Goal: Navigation & Orientation: Find specific page/section

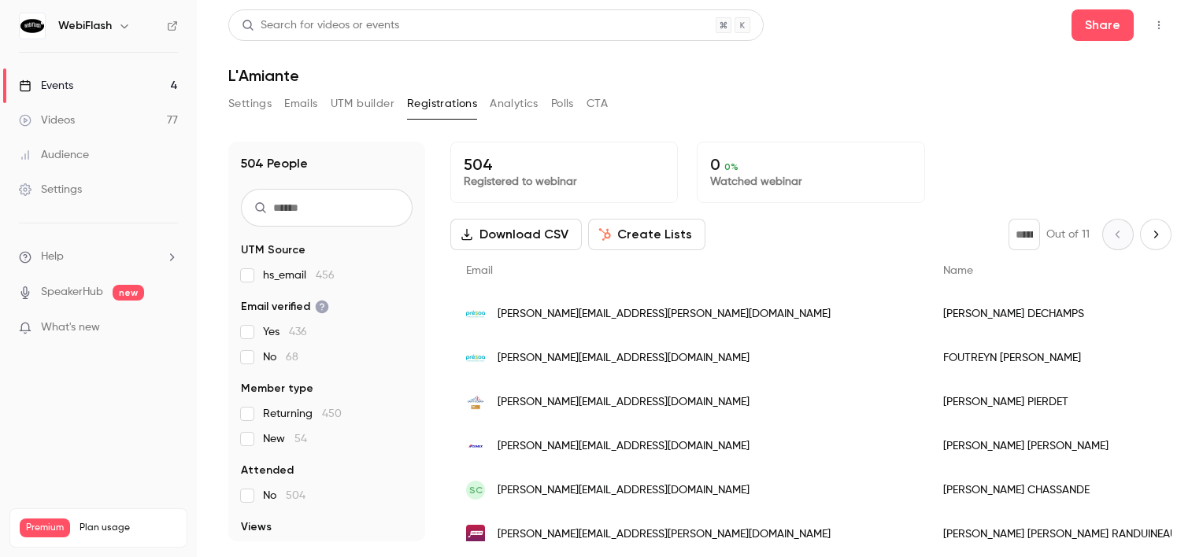
scroll to position [706, 0]
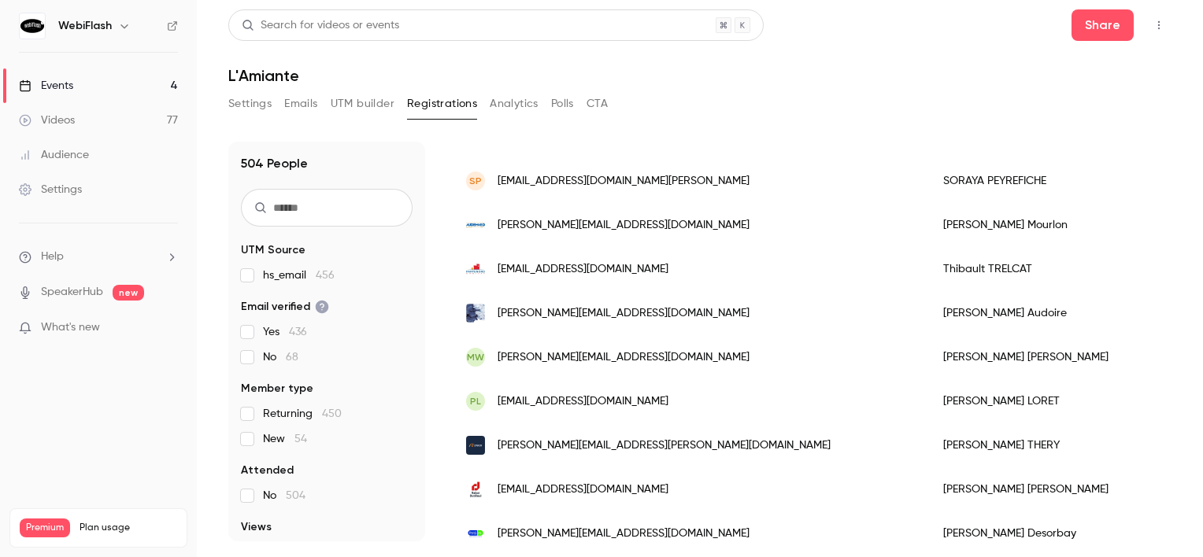
click at [102, 76] on link "Events 4" at bounding box center [98, 85] width 197 height 35
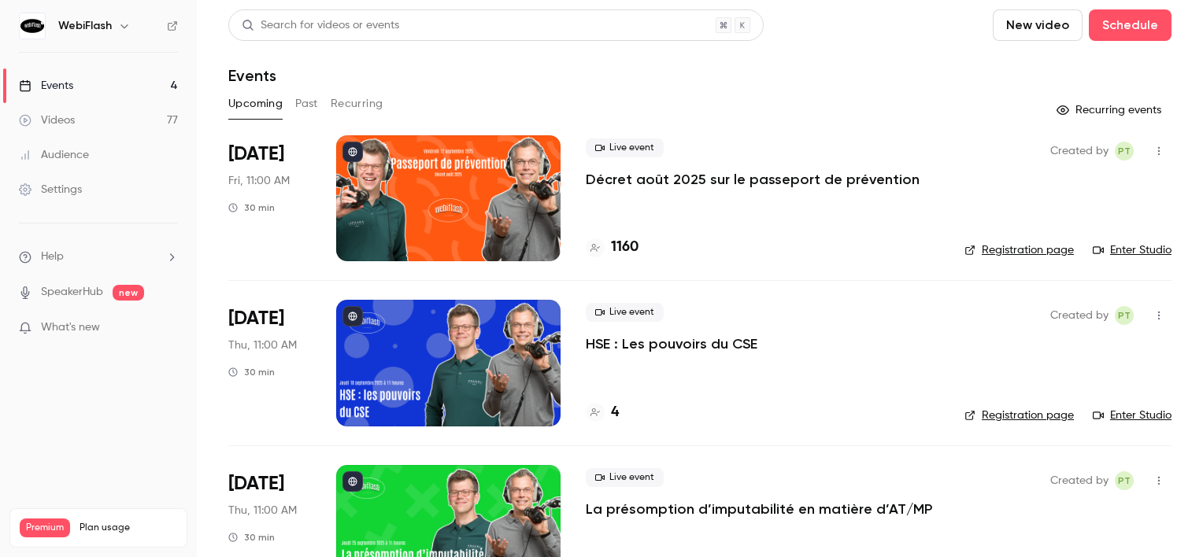
click at [305, 97] on button "Past" at bounding box center [306, 103] width 23 height 25
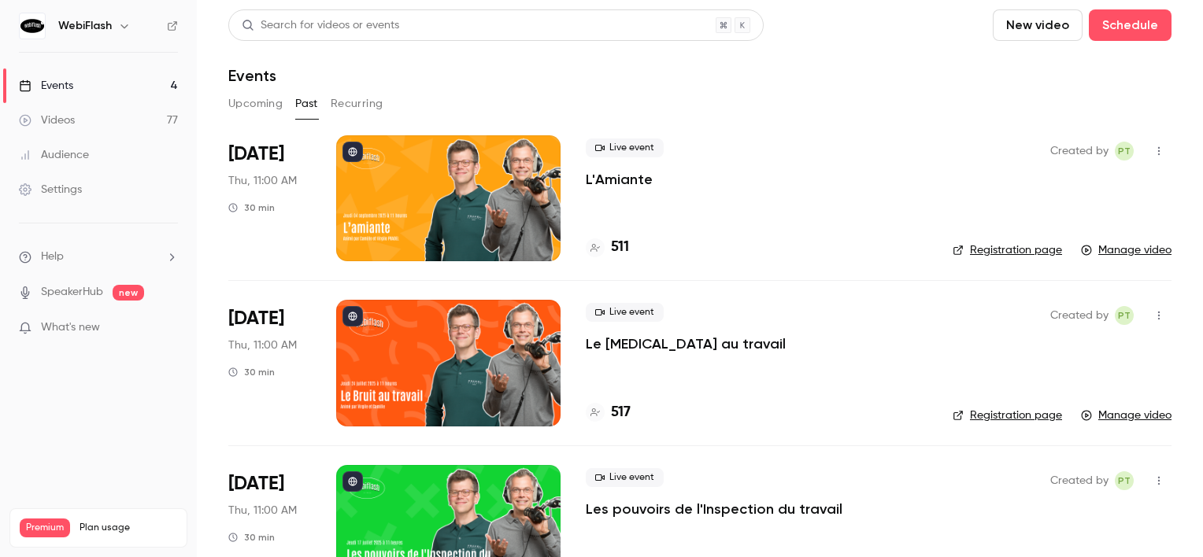
click at [264, 98] on button "Upcoming" at bounding box center [255, 103] width 54 height 25
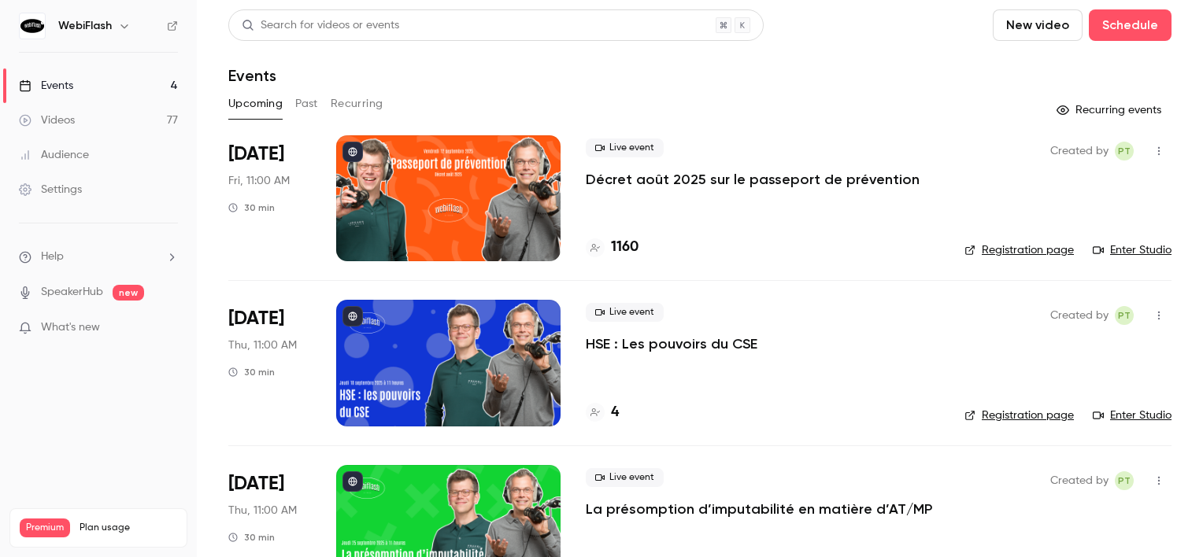
click at [394, 167] on div at bounding box center [448, 198] width 224 height 126
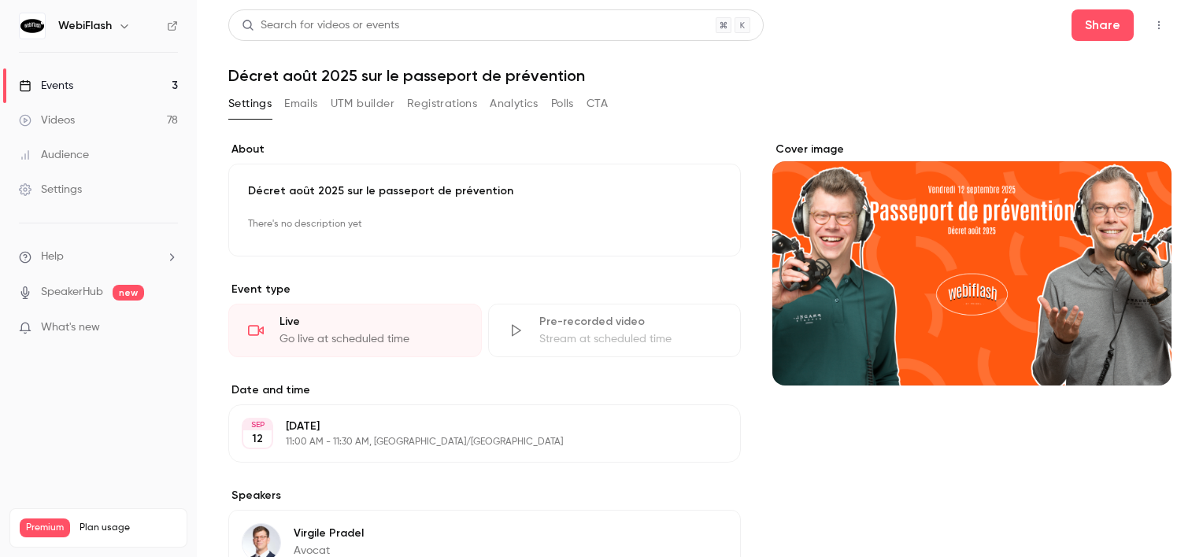
click at [411, 102] on button "Registrations" at bounding box center [442, 103] width 70 height 25
